Goal: Task Accomplishment & Management: Manage account settings

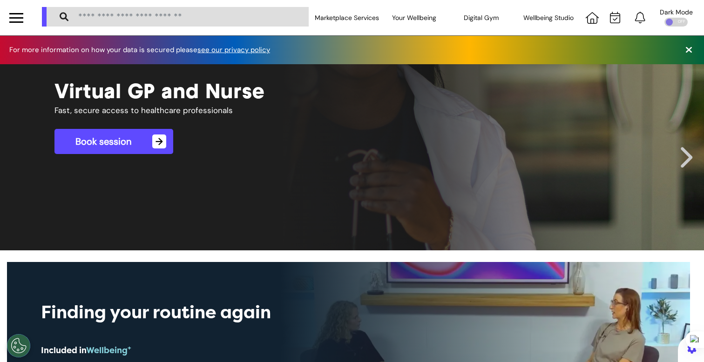
scroll to position [0, 352]
click at [4, 14] on div at bounding box center [16, 17] width 33 height 35
click at [21, 18] on div at bounding box center [16, 17] width 14 height 15
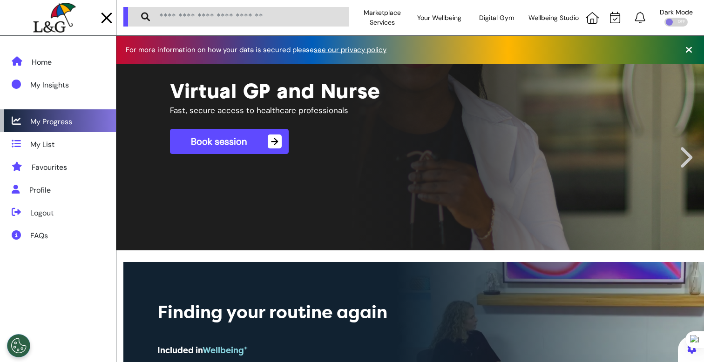
scroll to position [0, 367]
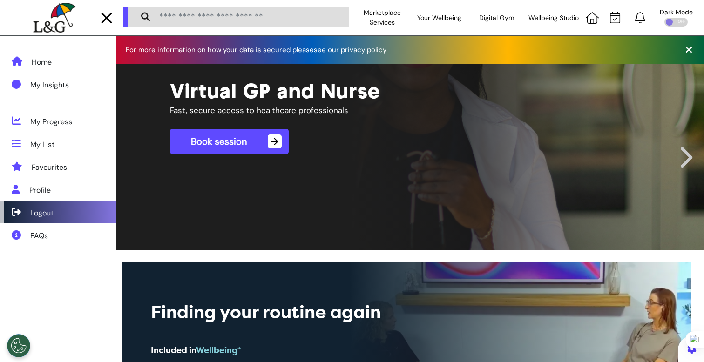
click at [80, 213] on div "Logout" at bounding box center [58, 212] width 116 height 23
